Goal: Transaction & Acquisition: Purchase product/service

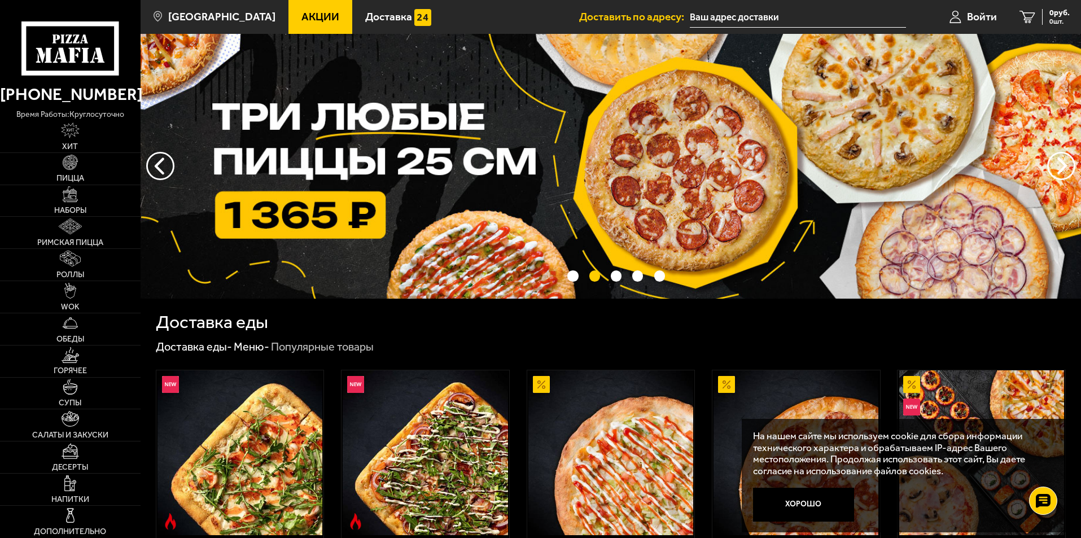
click at [657, 157] on img at bounding box center [611, 166] width 940 height 265
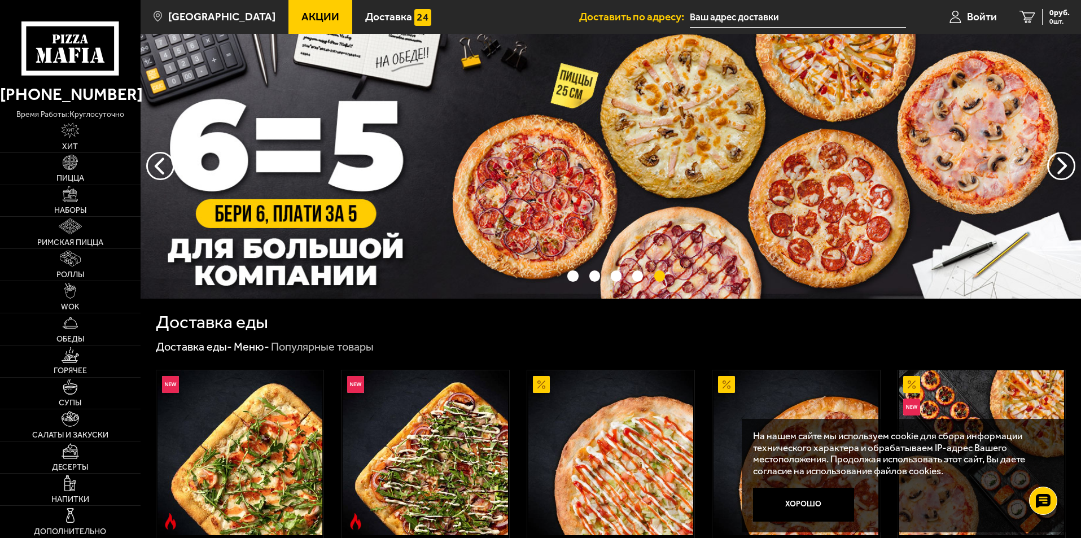
click at [294, 218] on img at bounding box center [611, 166] width 940 height 265
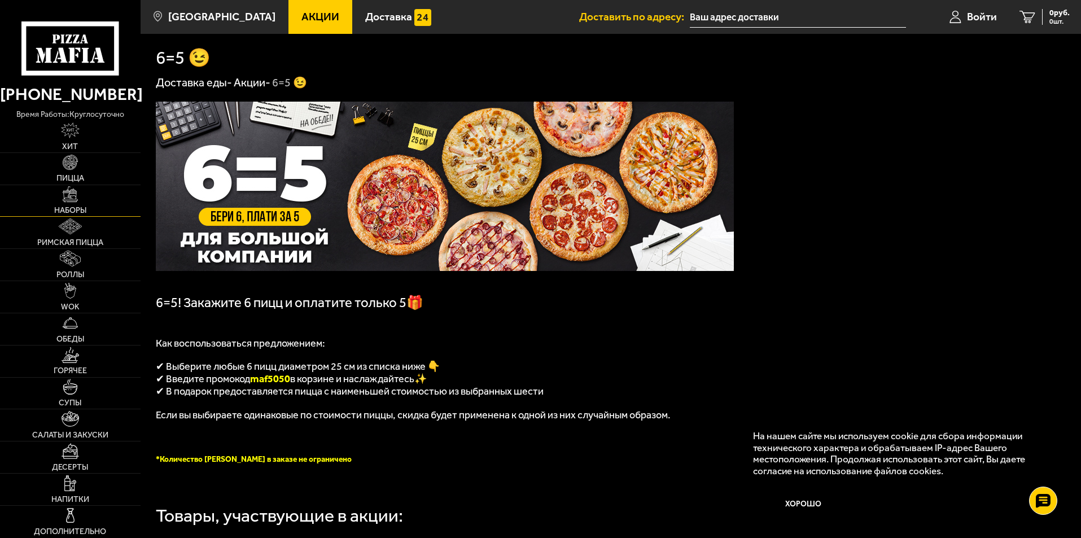
click at [76, 204] on link "Наборы" at bounding box center [70, 201] width 141 height 32
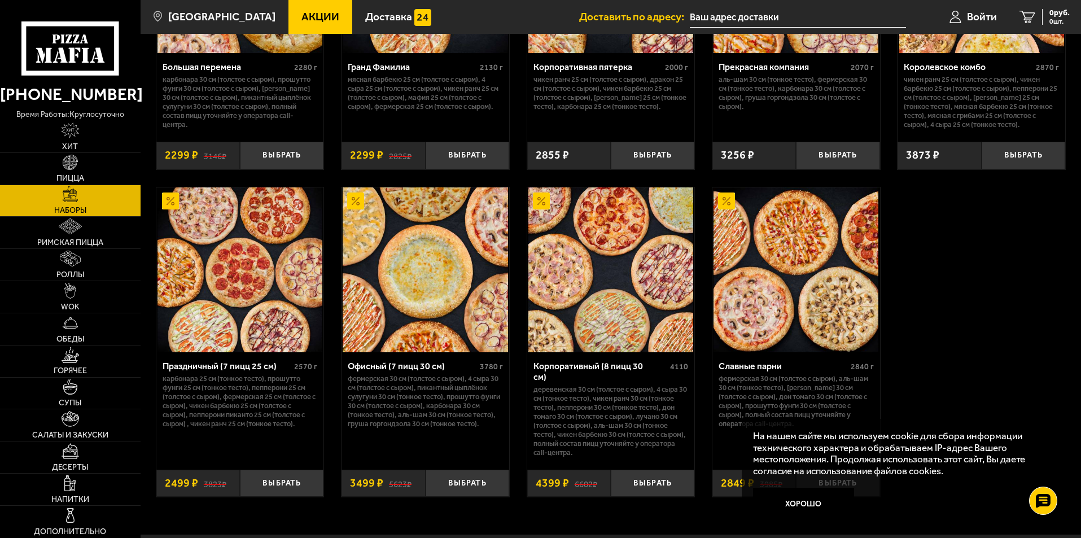
scroll to position [1708, 0]
